Goal: Task Accomplishment & Management: Complete application form

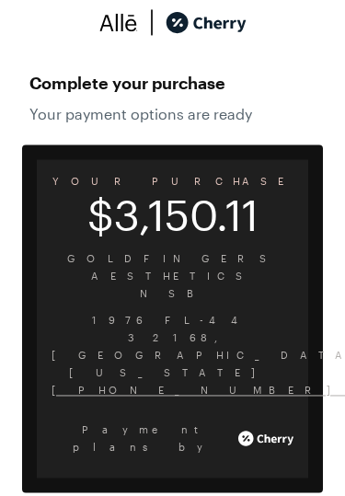
scroll to position [42, 0]
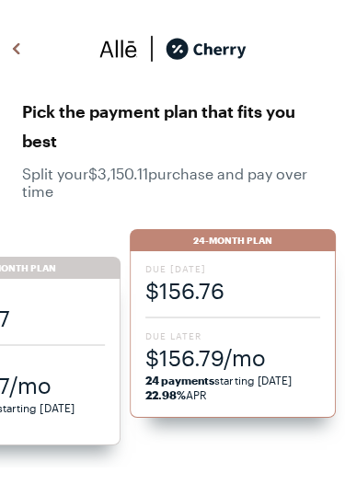
click at [219, 399] on span "24 payments starting [DATE] 22.98% APR" at bounding box center [232, 387] width 175 height 29
click at [230, 370] on span "$156.79/mo" at bounding box center [232, 357] width 175 height 30
click at [202, 369] on span "$156.79/mo" at bounding box center [232, 357] width 175 height 30
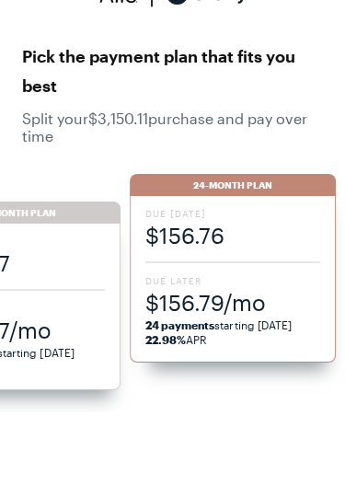
scroll to position [54, 0]
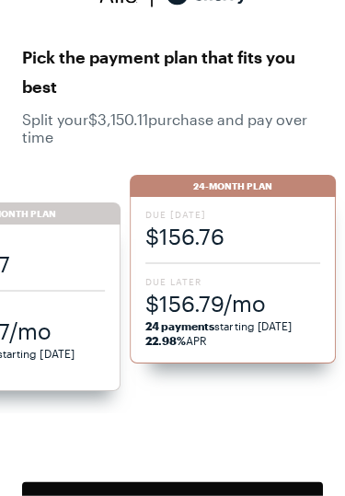
click at [261, 216] on span "Due [DATE]" at bounding box center [232, 214] width 175 height 13
click at [201, 495] on button "Choose 24 -Month Plan" at bounding box center [172, 502] width 301 height 41
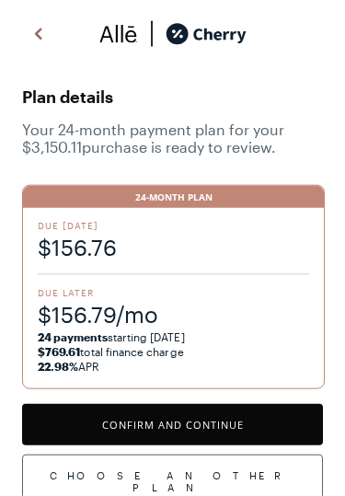
click at [213, 419] on button "Confirm and Continue" at bounding box center [172, 424] width 301 height 41
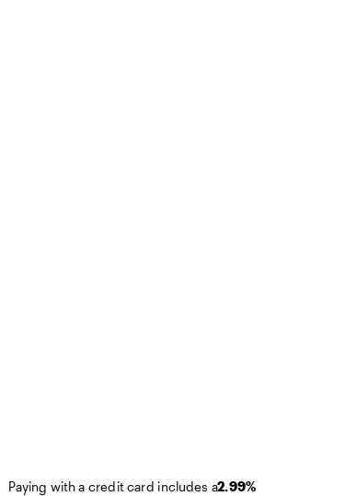
scroll to position [64, 0]
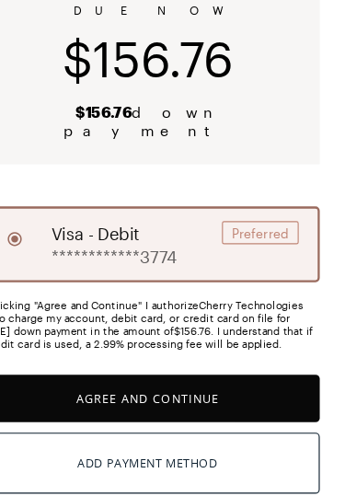
scroll to position [124, 0]
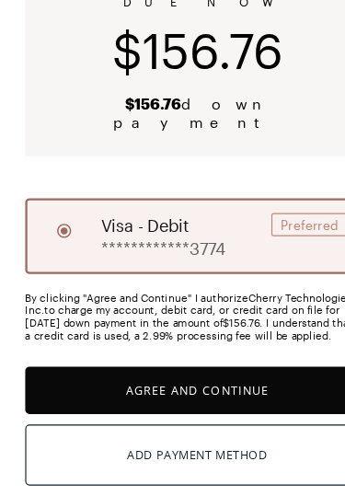
click at [171, 384] on button "Agree and Continue" at bounding box center [172, 404] width 301 height 41
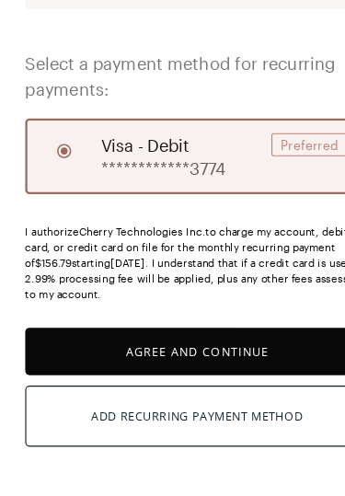
click at [178, 350] on button "Agree and Continue" at bounding box center [172, 370] width 301 height 41
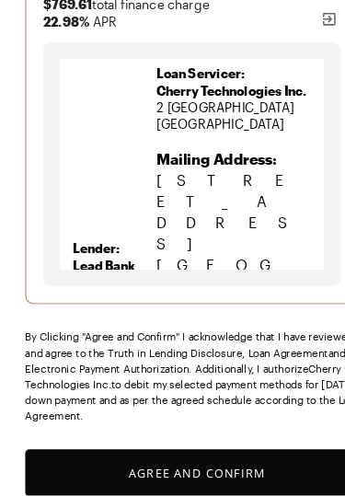
scroll to position [382, 0]
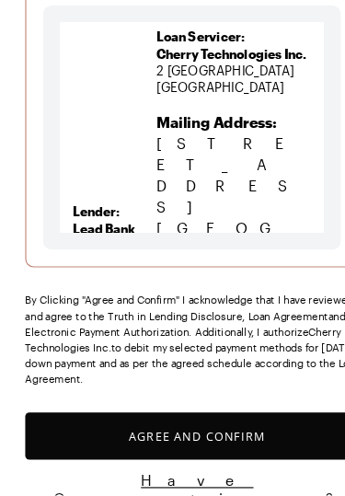
click at [182, 423] on button "Agree and Confirm" at bounding box center [172, 443] width 301 height 41
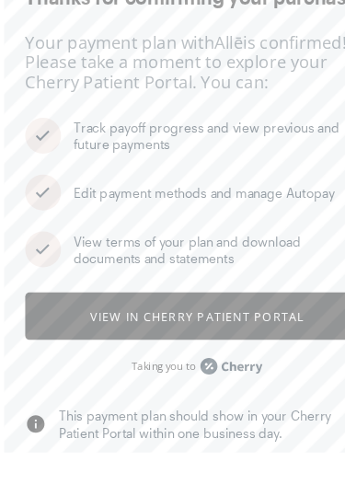
scroll to position [52, 0]
